Goal: Task Accomplishment & Management: Complete application form

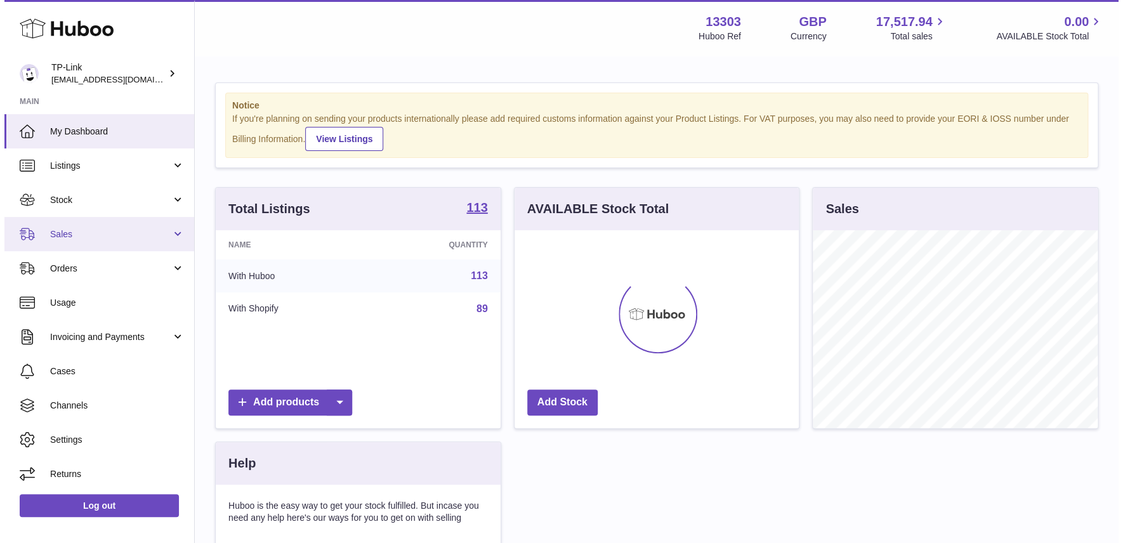
scroll to position [198, 284]
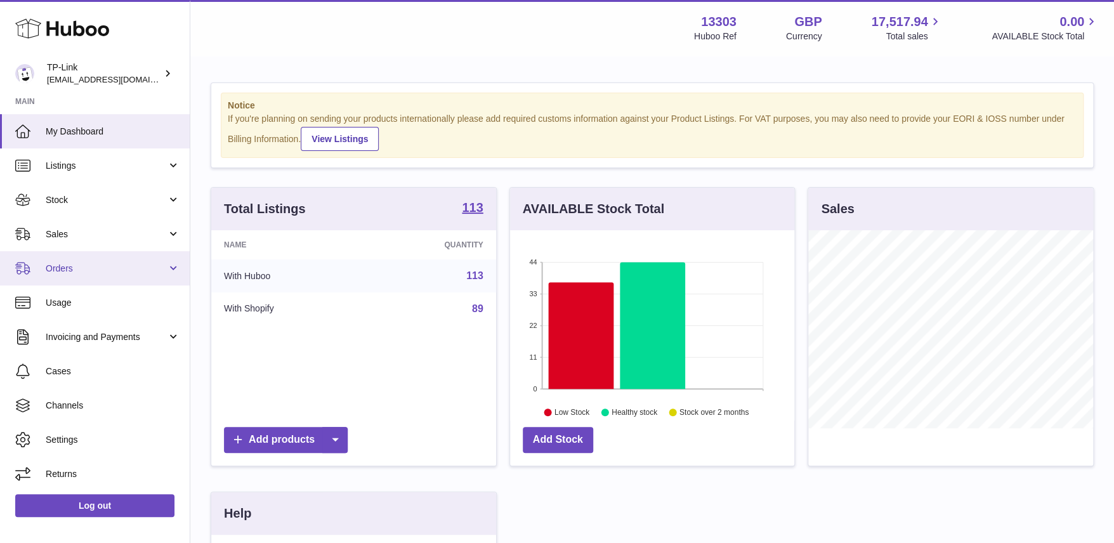
click at [88, 265] on span "Orders" at bounding box center [106, 269] width 121 height 12
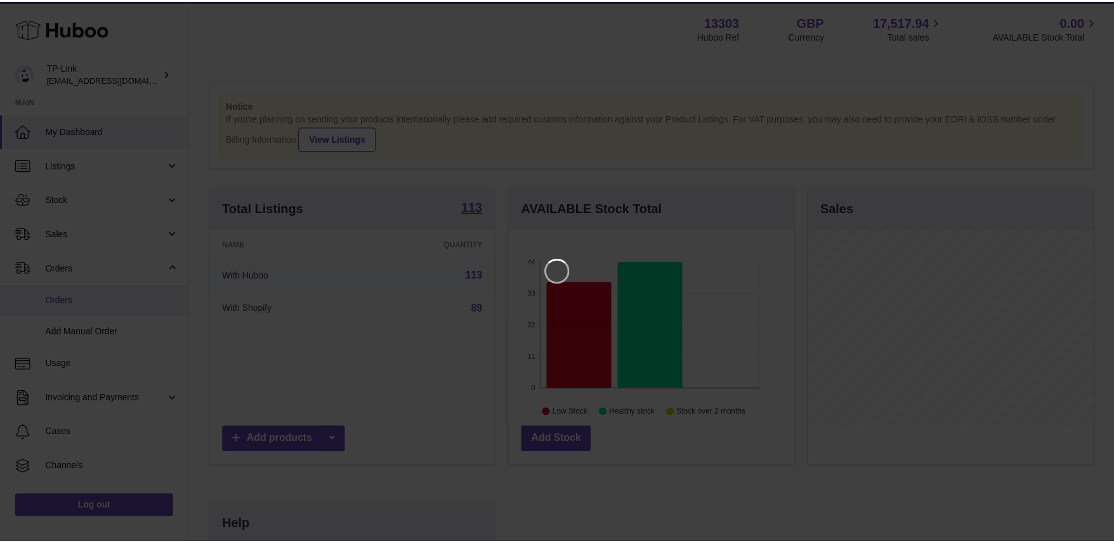
scroll to position [198, 288]
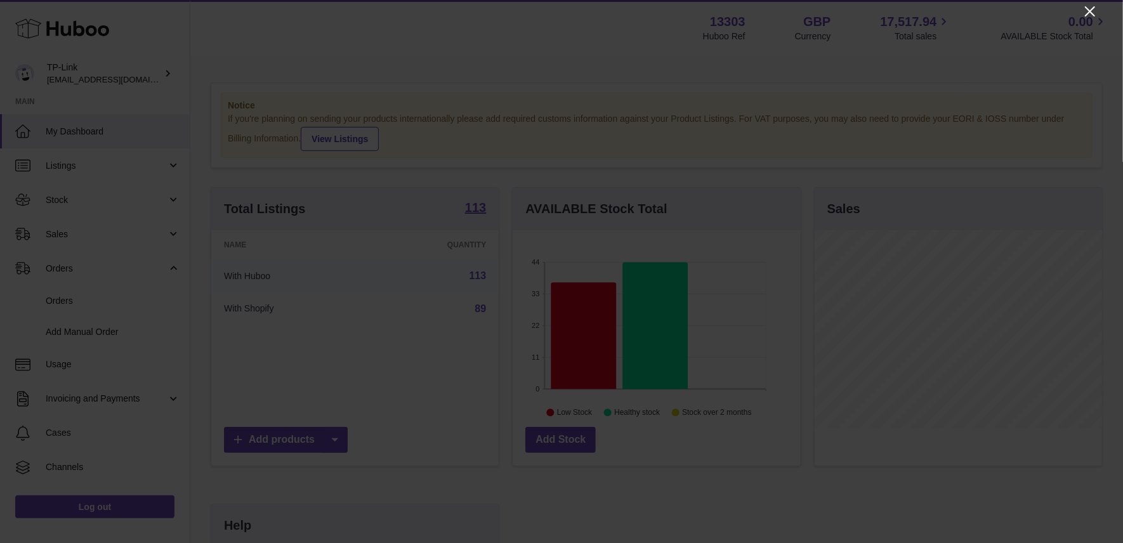
click at [1093, 7] on icon "Close" at bounding box center [1090, 11] width 15 height 15
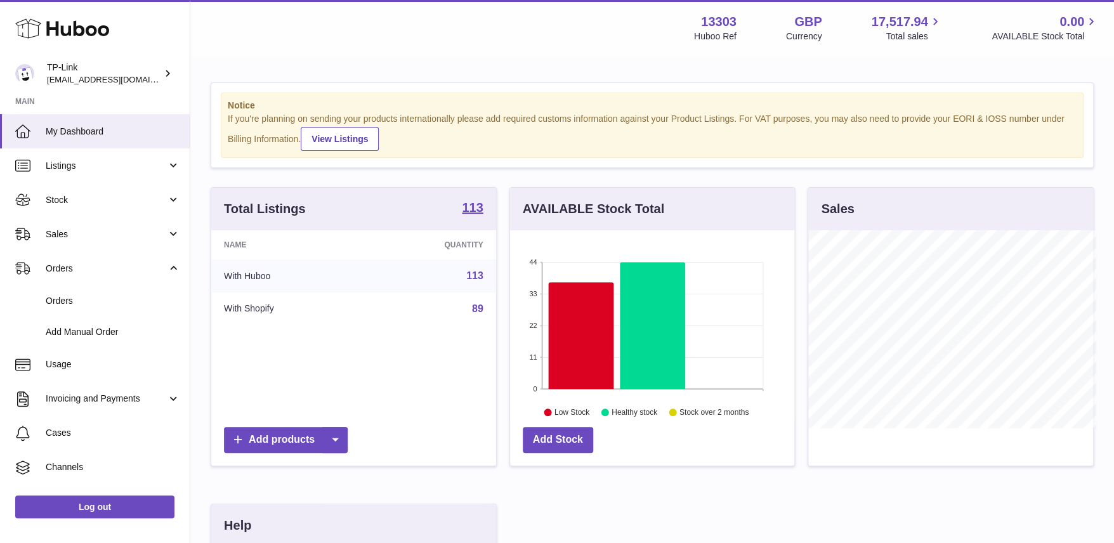
scroll to position [634461, 634374]
click at [67, 323] on link "Add Manual Order" at bounding box center [95, 332] width 190 height 31
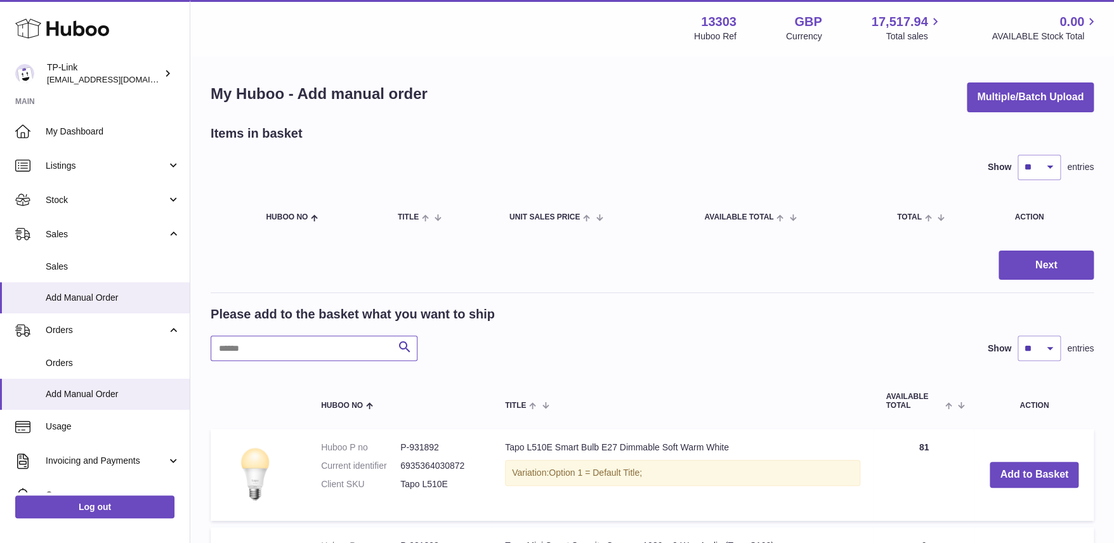
click at [263, 342] on input "text" at bounding box center [314, 348] width 207 height 25
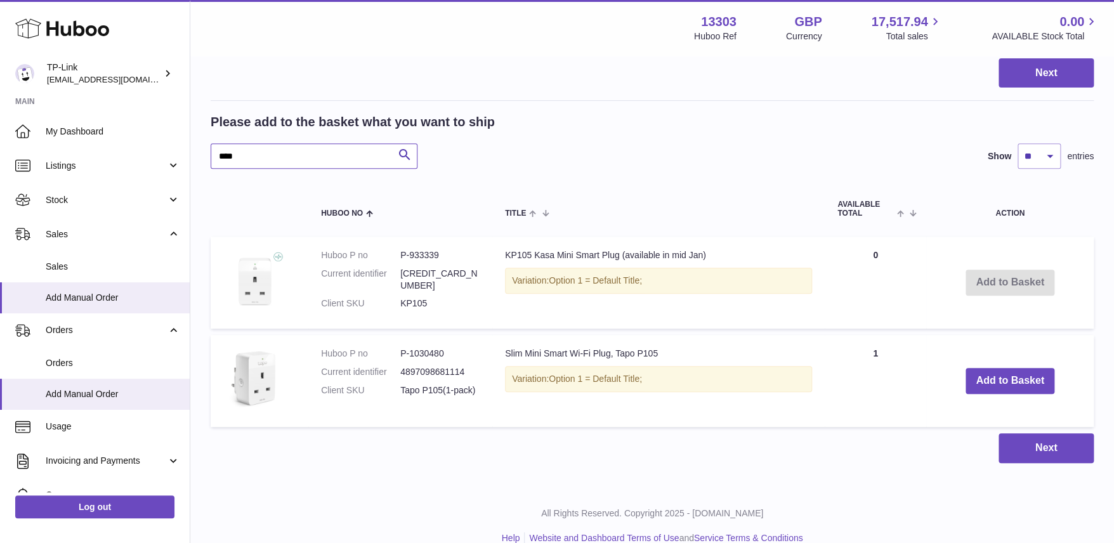
scroll to position [209, 0]
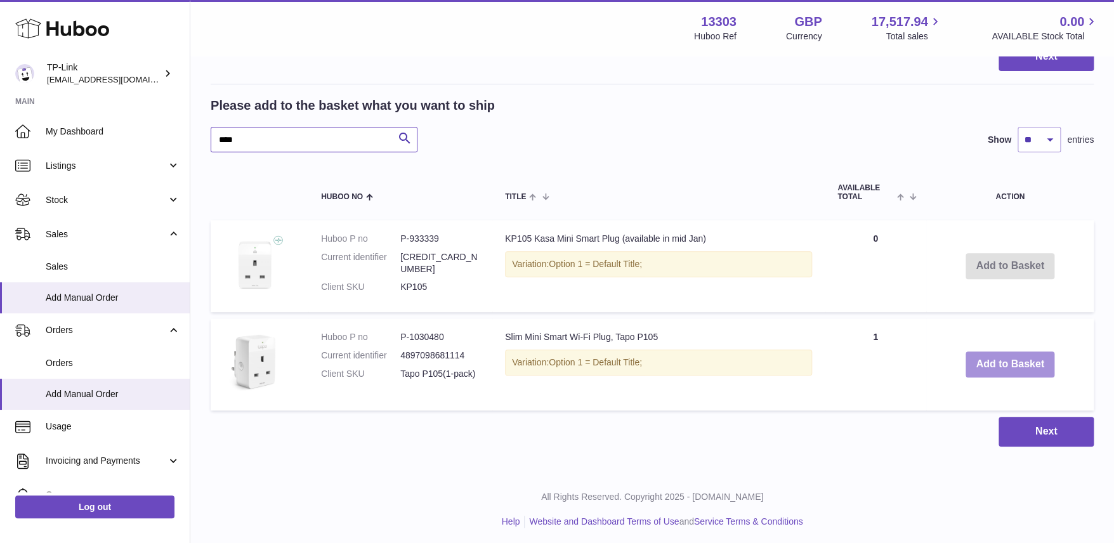
type input "****"
click at [976, 362] on button "Add to Basket" at bounding box center [1010, 365] width 89 height 26
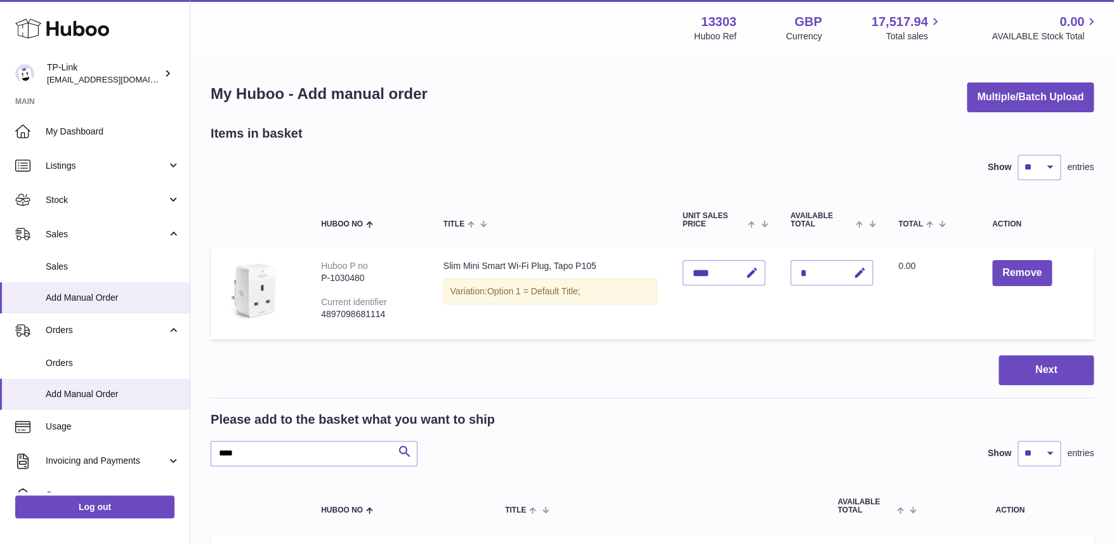
scroll to position [0, 0]
click at [858, 267] on icon "button" at bounding box center [860, 273] width 13 height 13
click at [857, 267] on icon "submit" at bounding box center [860, 272] width 11 height 11
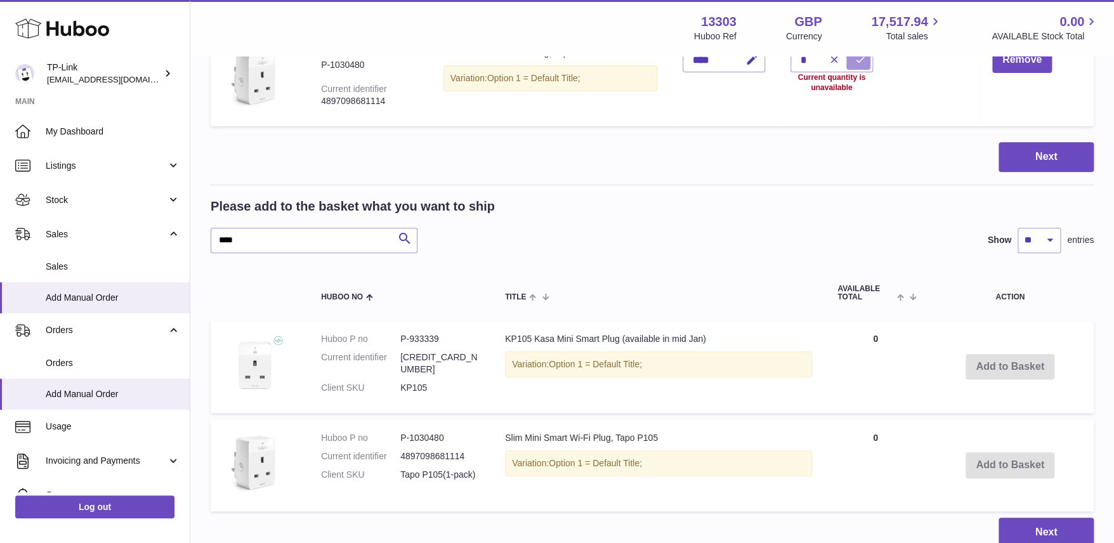
scroll to position [60, 0]
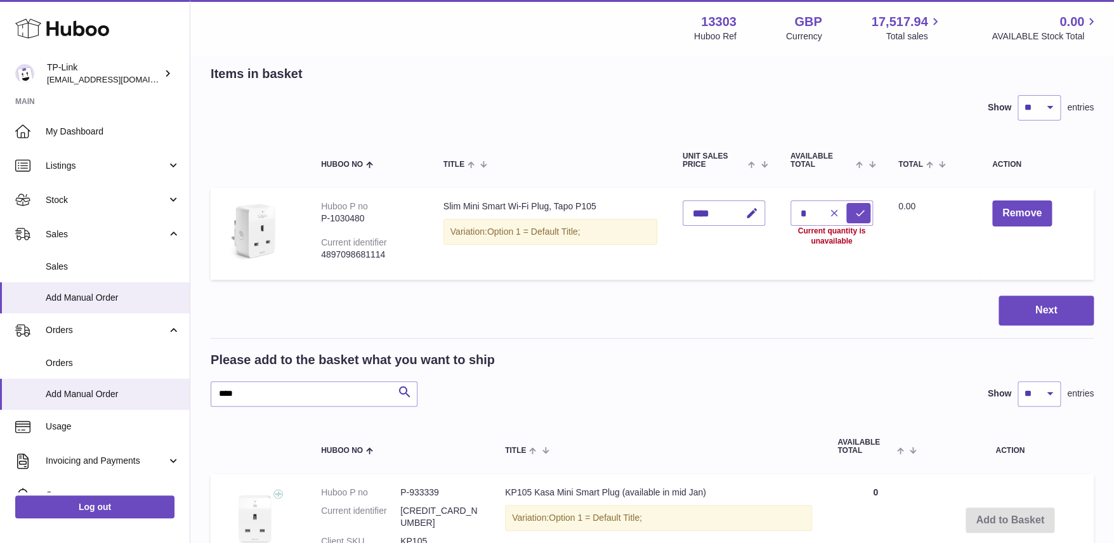
click at [830, 208] on icon "button" at bounding box center [834, 213] width 11 height 11
type input "*"
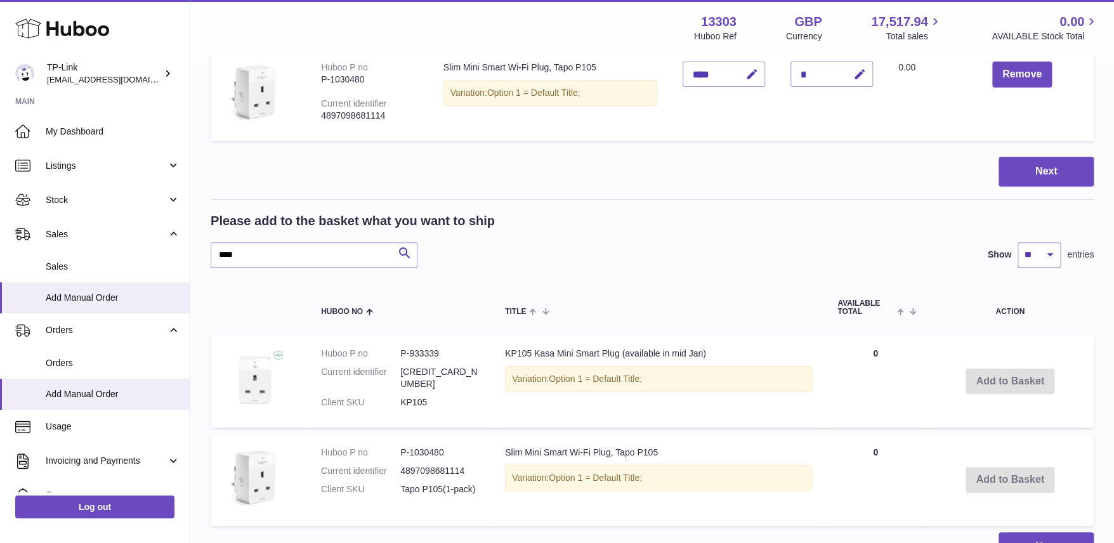
scroll to position [314, 0]
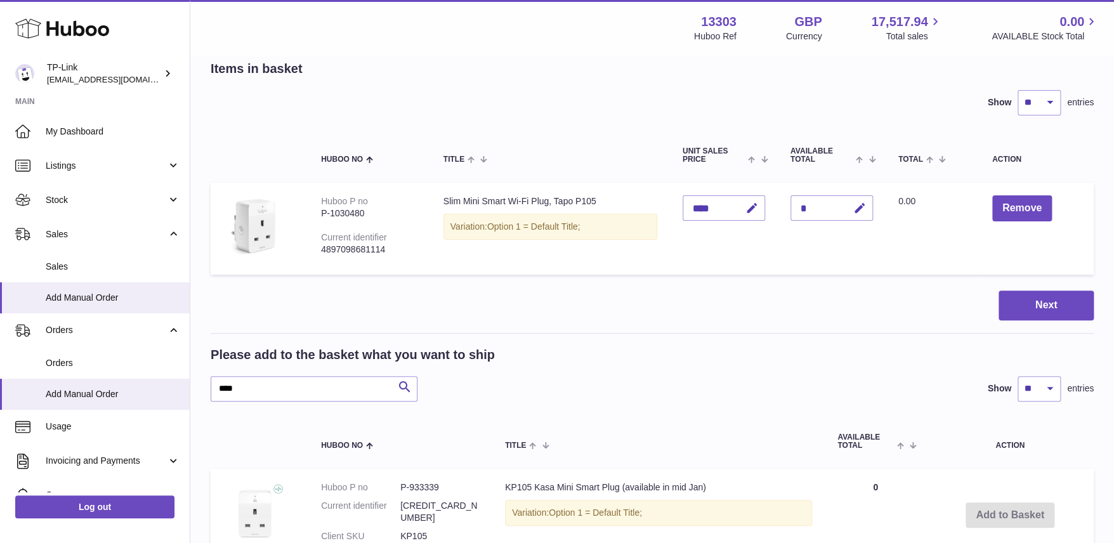
scroll to position [253, 0]
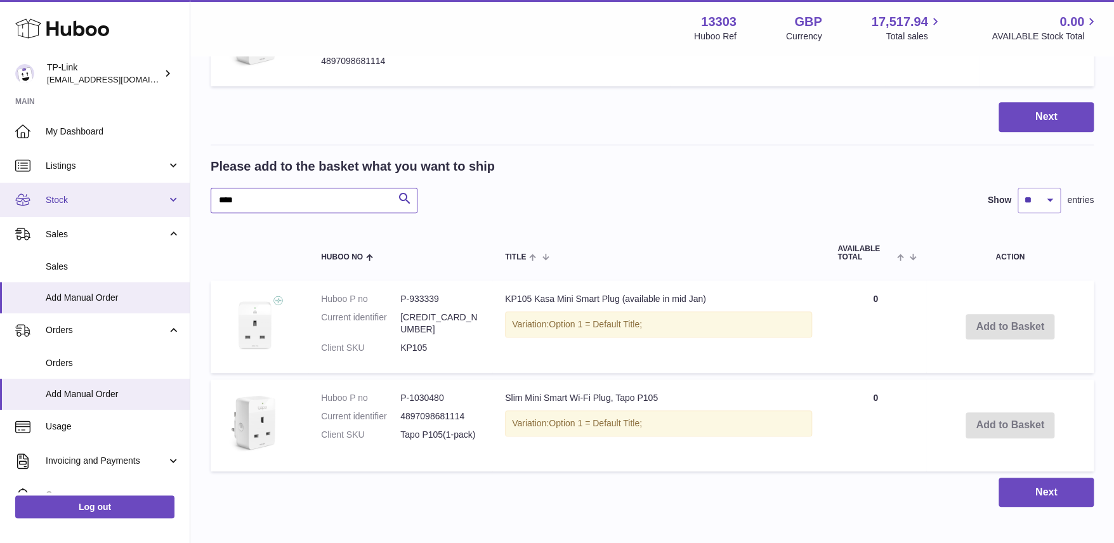
drag, startPoint x: 252, startPoint y: 195, endPoint x: 175, endPoint y: 195, distance: 77.4
click at [175, 195] on div "Huboo TP-Link gaby.chen@tp-link.com Main My Dashboard Listings Not with Huboo L…" at bounding box center [557, 177] width 1114 height 861
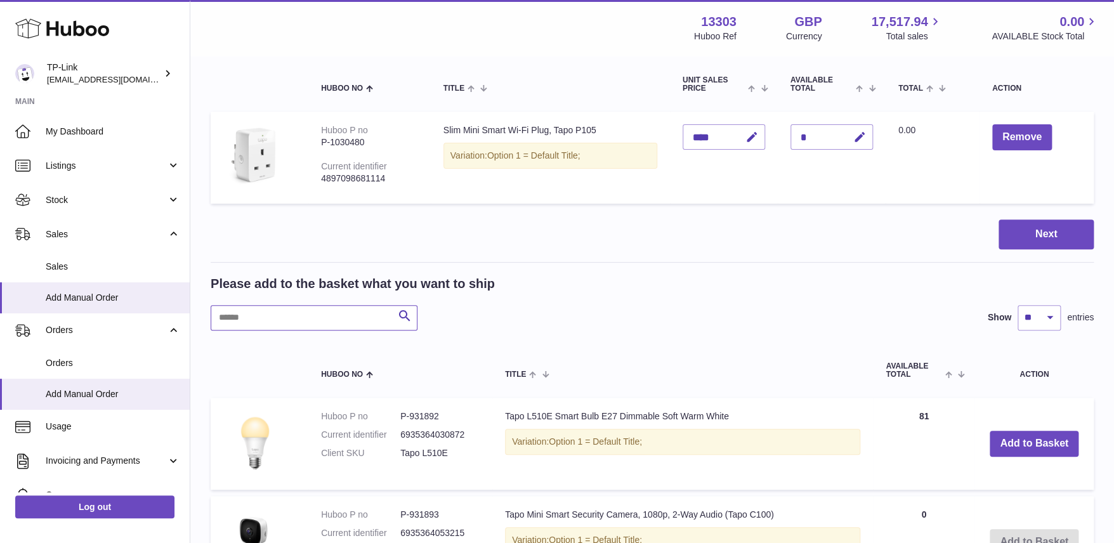
scroll to position [126, 0]
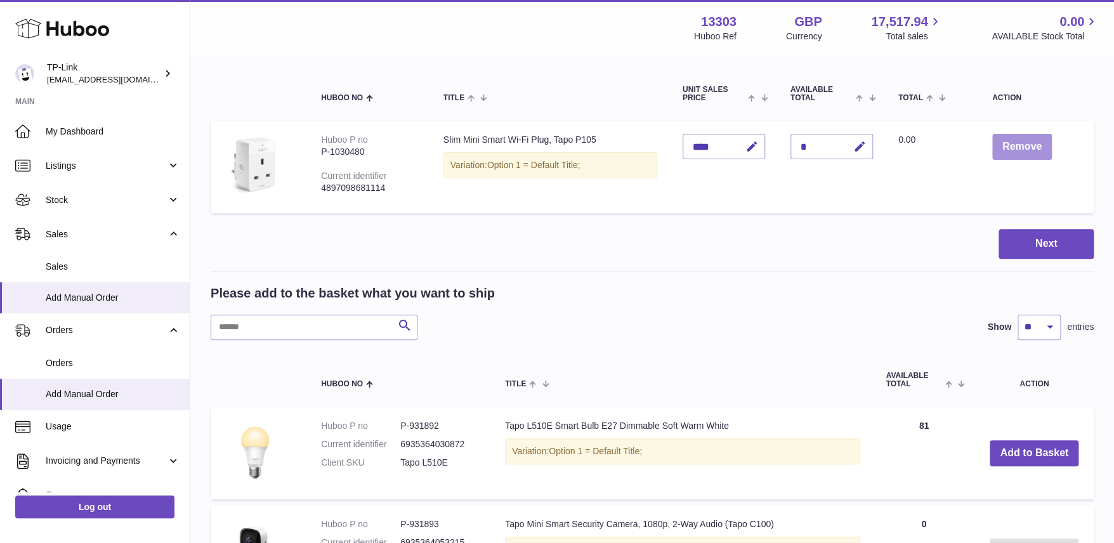
click at [1003, 149] on button "Remove" at bounding box center [1023, 147] width 60 height 26
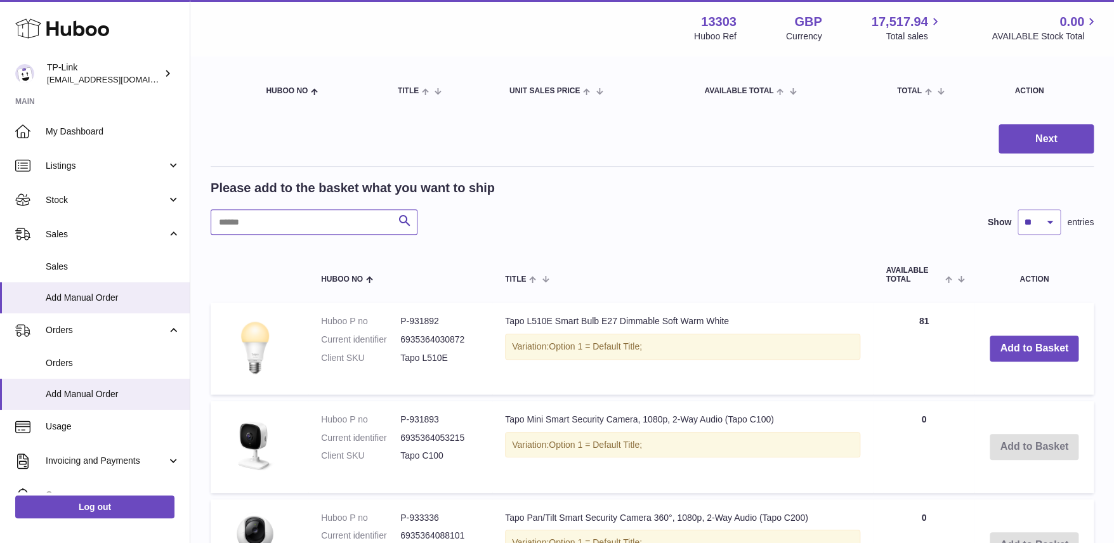
click at [307, 217] on input "text" at bounding box center [314, 221] width 207 height 25
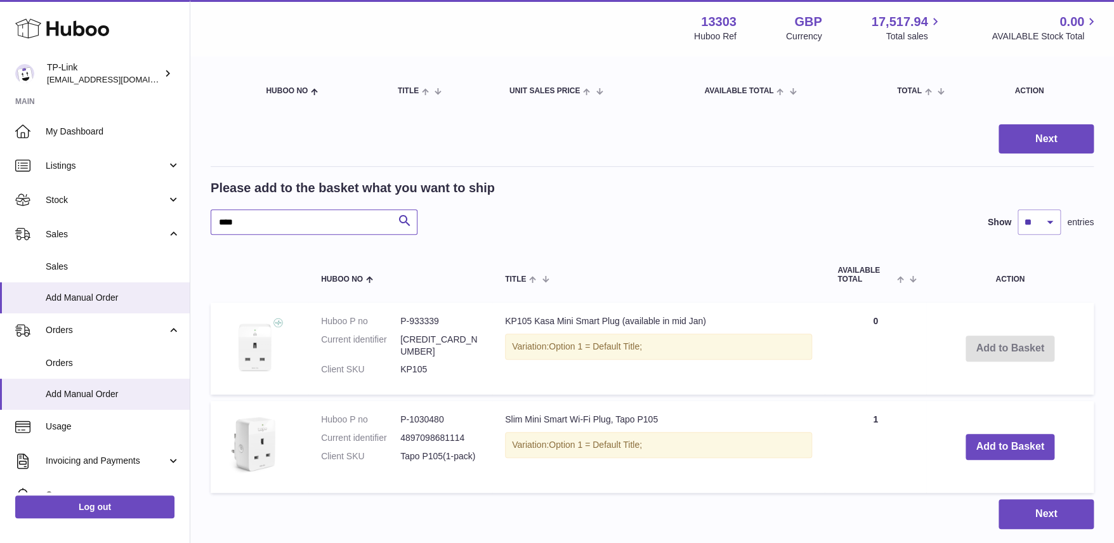
type input "****"
